Goal: Transaction & Acquisition: Purchase product/service

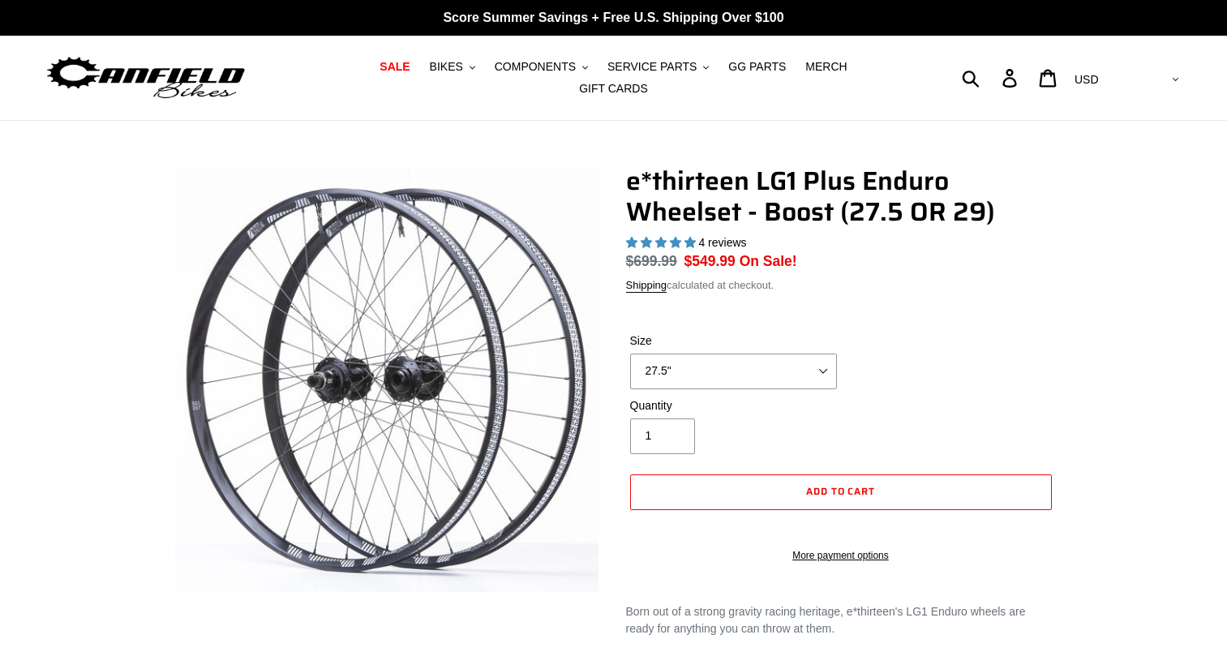
select select "highest-rating"
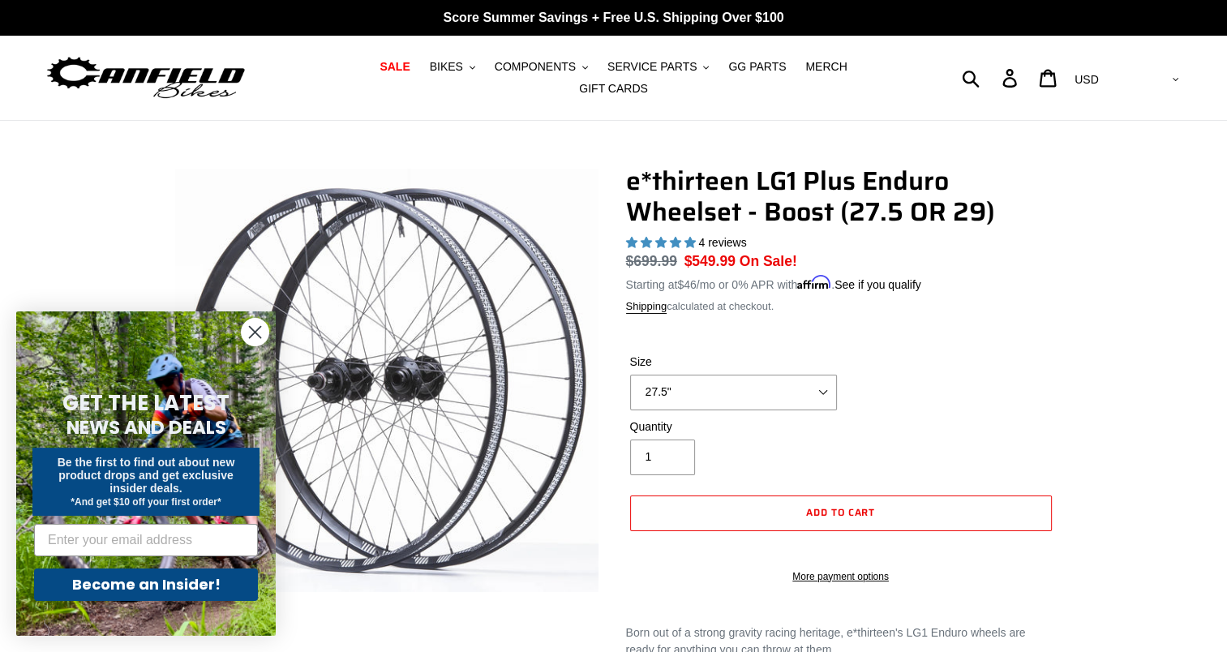
click at [256, 337] on circle "Close dialog" at bounding box center [255, 332] width 27 height 27
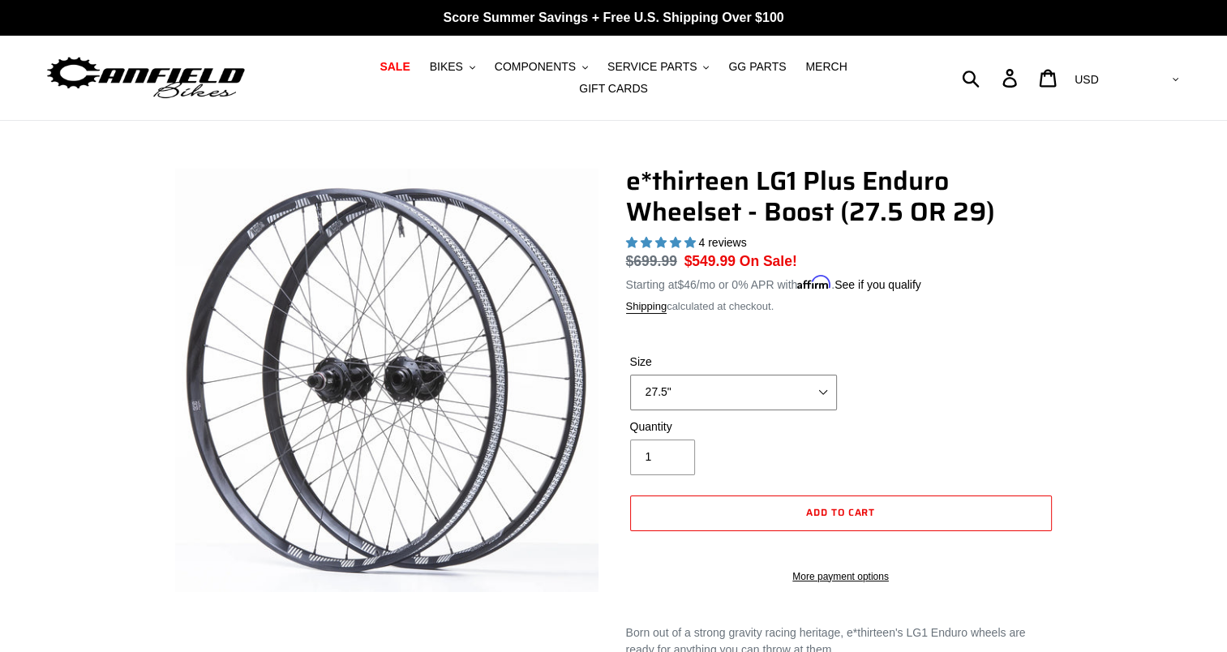
click at [712, 395] on select "27.5" 29"" at bounding box center [733, 393] width 207 height 36
select select "29""
click at [630, 375] on select "27.5" 29"" at bounding box center [733, 393] width 207 height 36
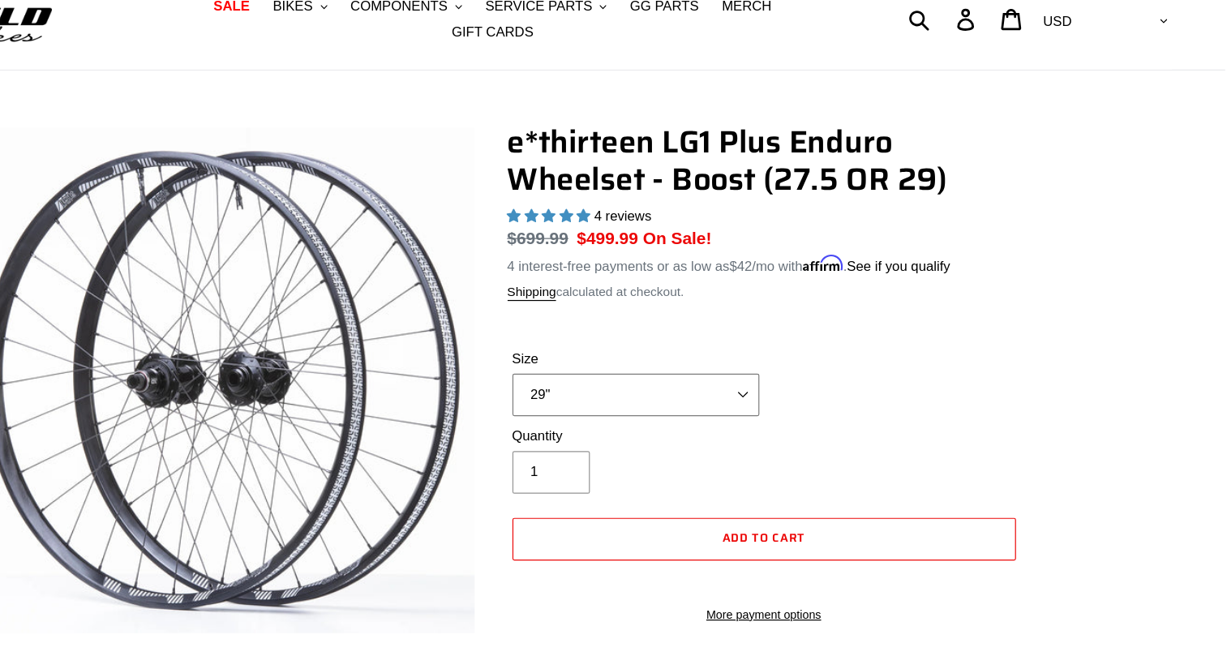
scroll to position [6, 0]
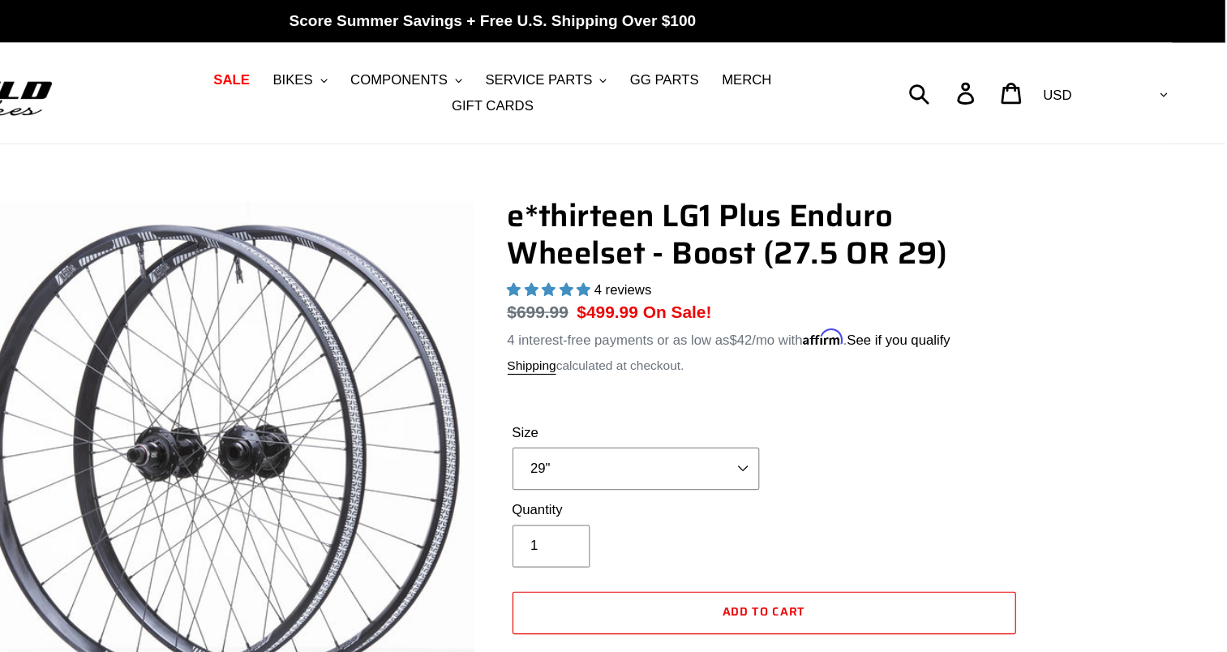
click at [631, 170] on h1 "e*thirteen LG1 Plus Enduro Wheelset - Boost (27.5 OR 29)" at bounding box center [841, 196] width 430 height 62
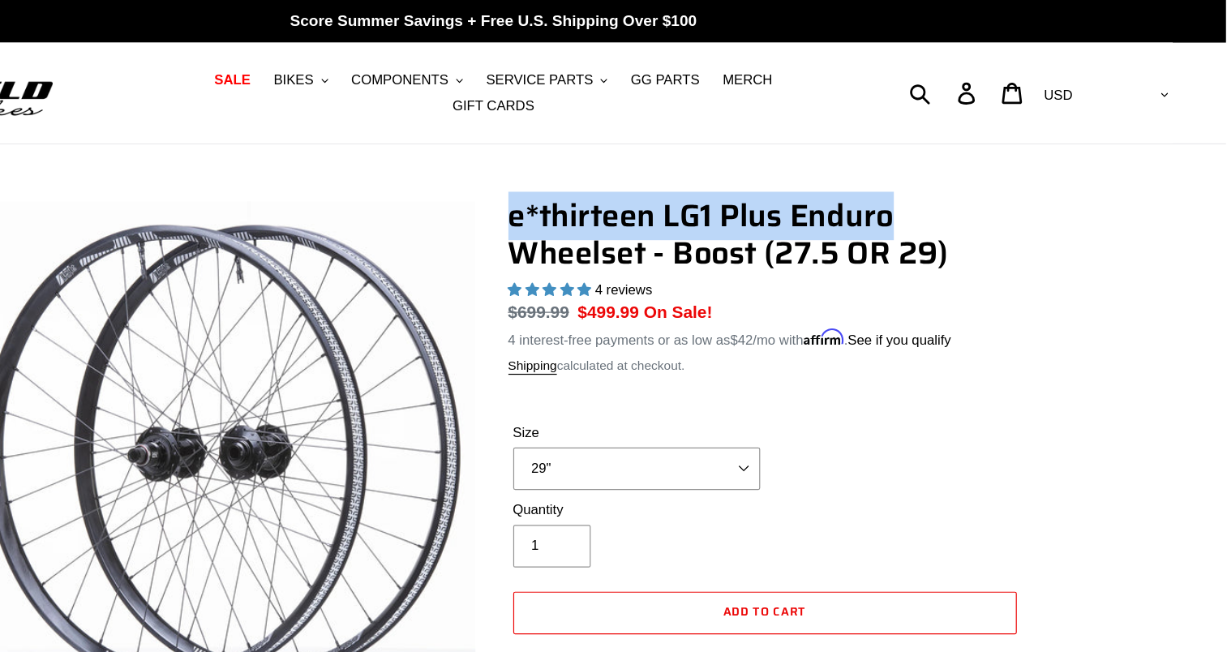
drag, startPoint x: 631, startPoint y: 170, endPoint x: 911, endPoint y: 161, distance: 280.0
click at [911, 165] on h1 "e*thirteen LG1 Plus Enduro Wheelset - Boost (27.5 OR 29)" at bounding box center [841, 196] width 430 height 62
copy h1 "e*thirteen LG1 Plus Enduro"
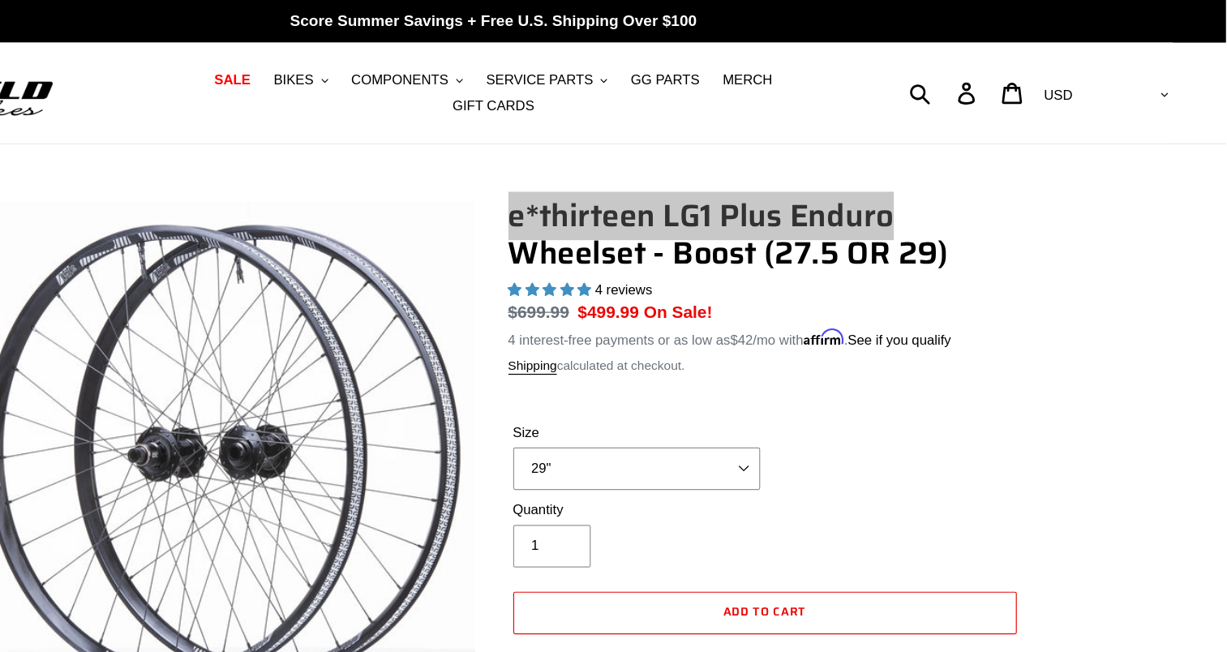
scroll to position [0, 0]
